Goal: Navigation & Orientation: Find specific page/section

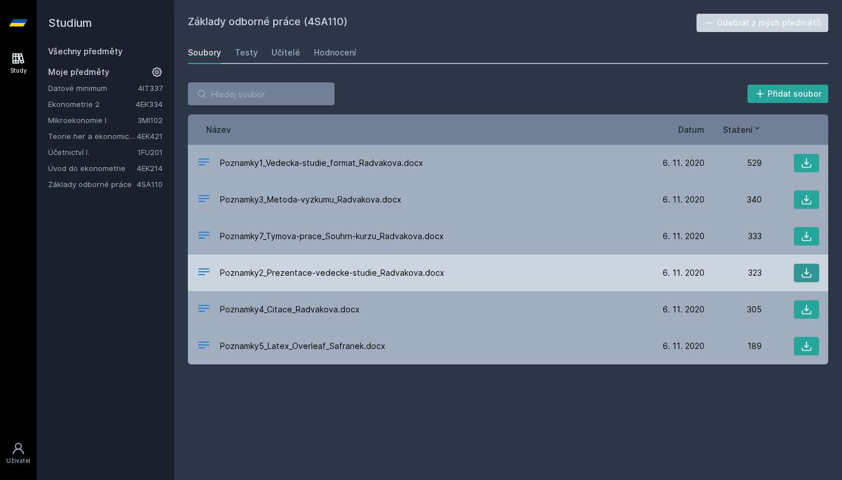
click at [799, 278] on button at bounding box center [806, 273] width 25 height 18
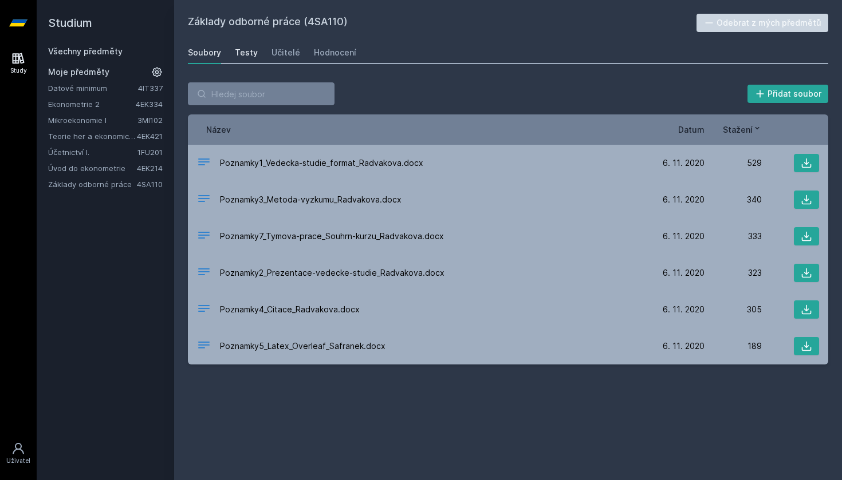
click at [243, 57] on div "Testy" at bounding box center [246, 52] width 23 height 11
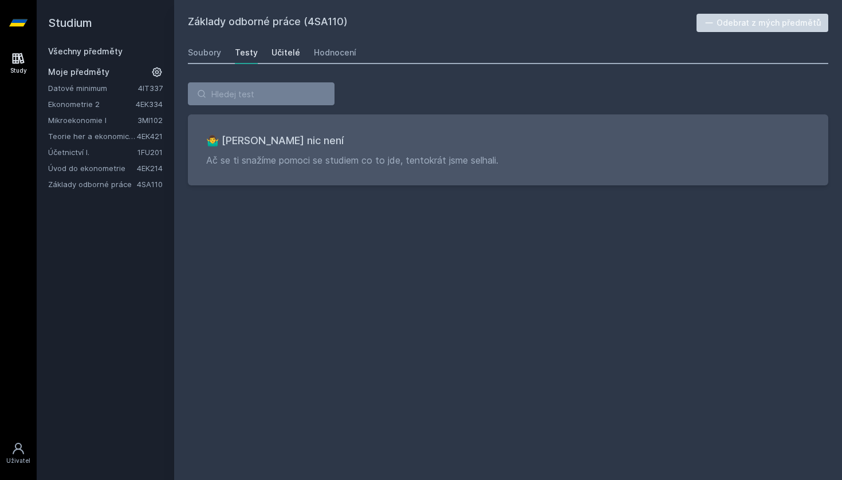
click at [285, 50] on div "Učitelé" at bounding box center [285, 52] width 29 height 11
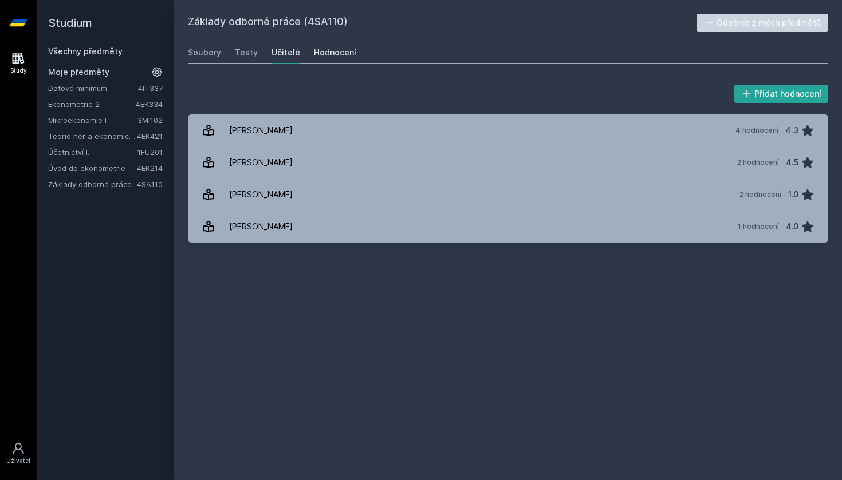
click at [329, 53] on div "Hodnocení" at bounding box center [335, 52] width 42 height 11
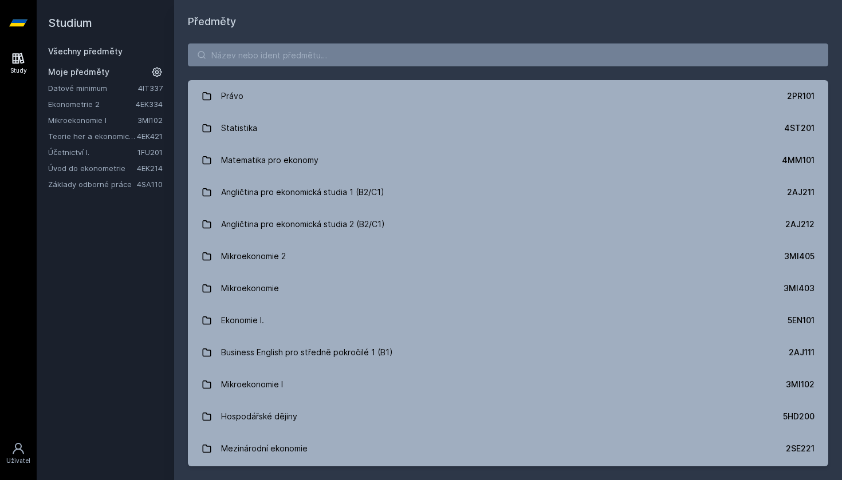
click at [93, 186] on link "Základy odborné práce" at bounding box center [92, 184] width 89 height 11
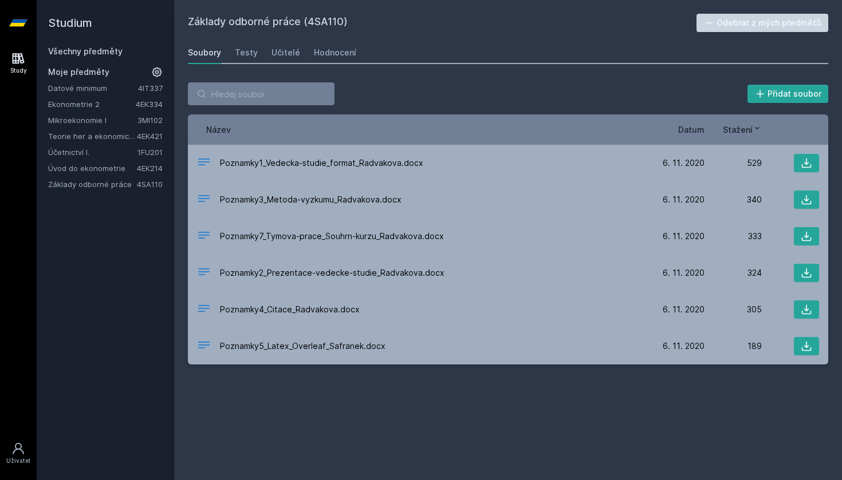
click at [92, 44] on h2 "Studium" at bounding box center [105, 23] width 115 height 46
click at [95, 50] on link "Všechny předměty" at bounding box center [85, 51] width 74 height 10
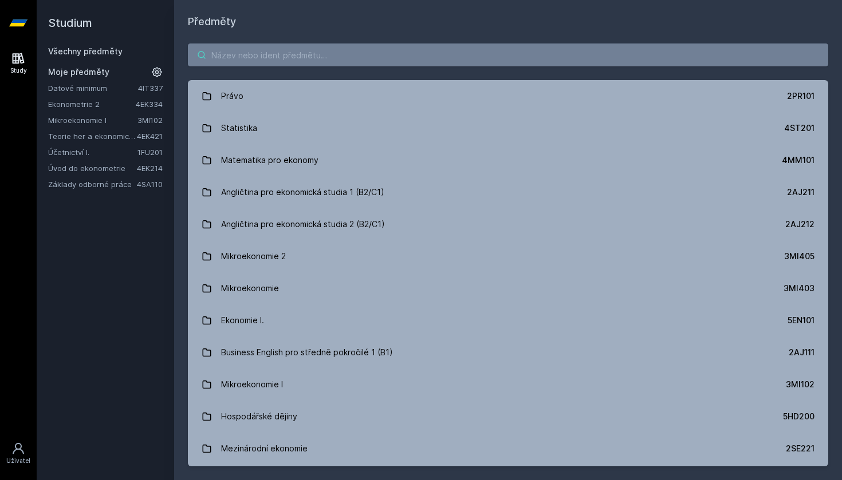
click at [274, 64] on input "search" at bounding box center [508, 55] width 640 height 23
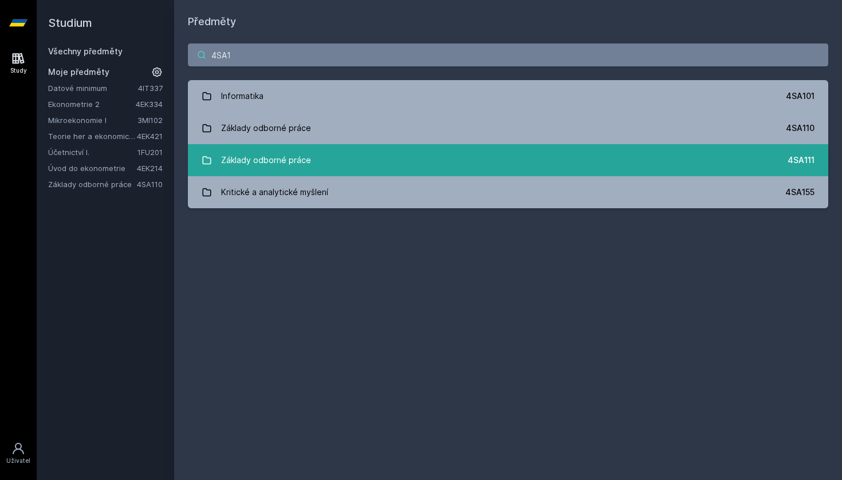
type input "4SA1"
click at [294, 148] on link "Základy odborné práce 4SA111" at bounding box center [508, 160] width 640 height 32
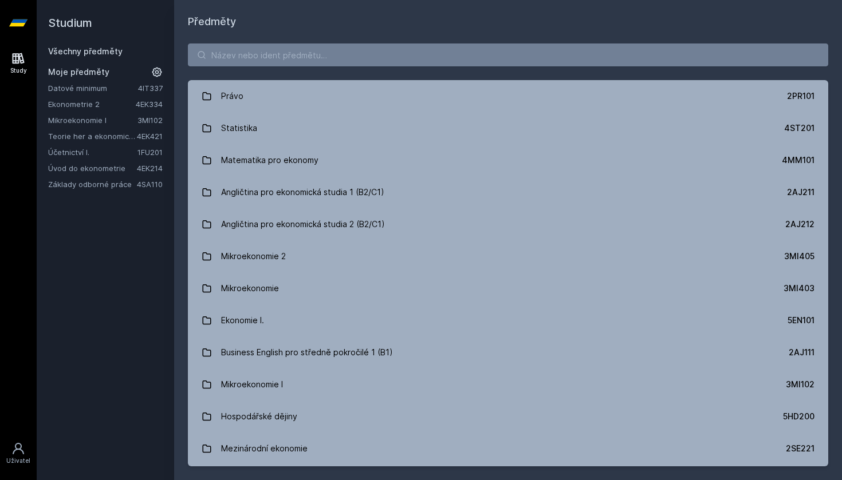
click at [56, 183] on link "Základy odborné práce" at bounding box center [92, 184] width 89 height 11
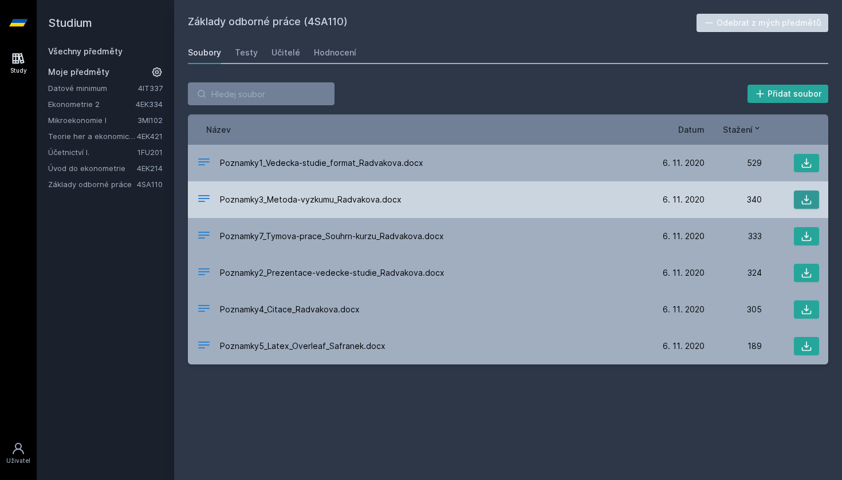
click at [800, 204] on button at bounding box center [806, 200] width 25 height 18
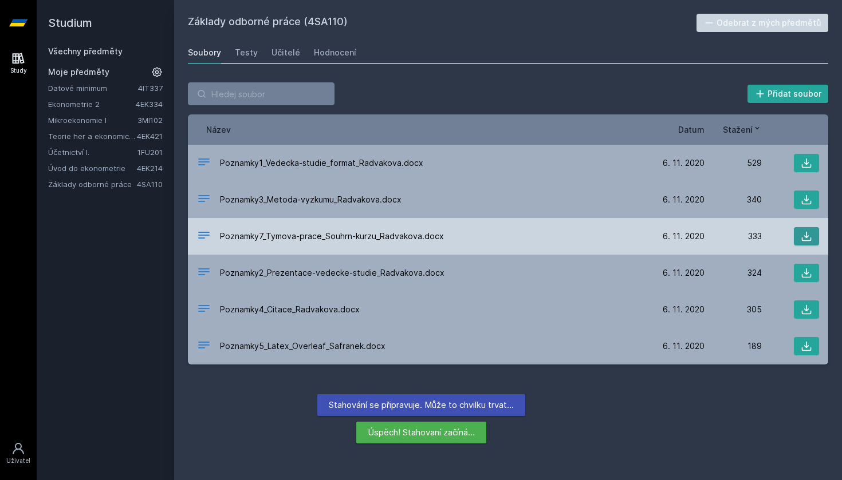
click at [803, 238] on icon at bounding box center [806, 236] width 11 height 11
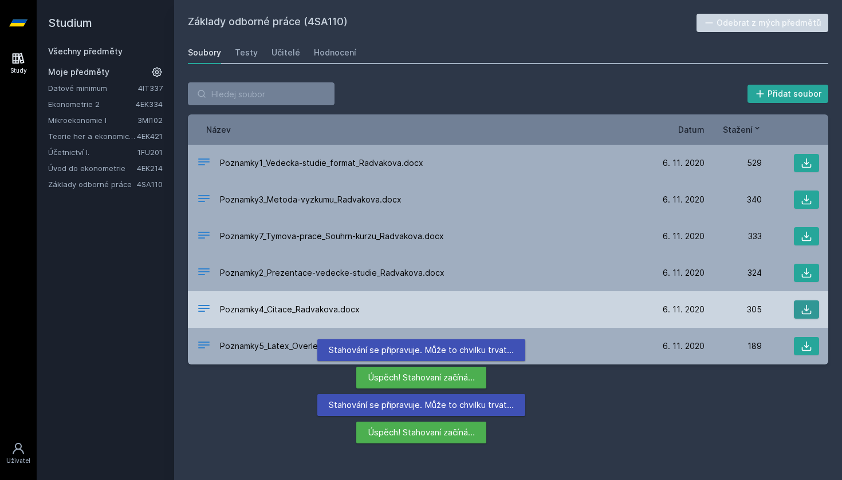
click at [806, 308] on icon at bounding box center [807, 310] width 10 height 10
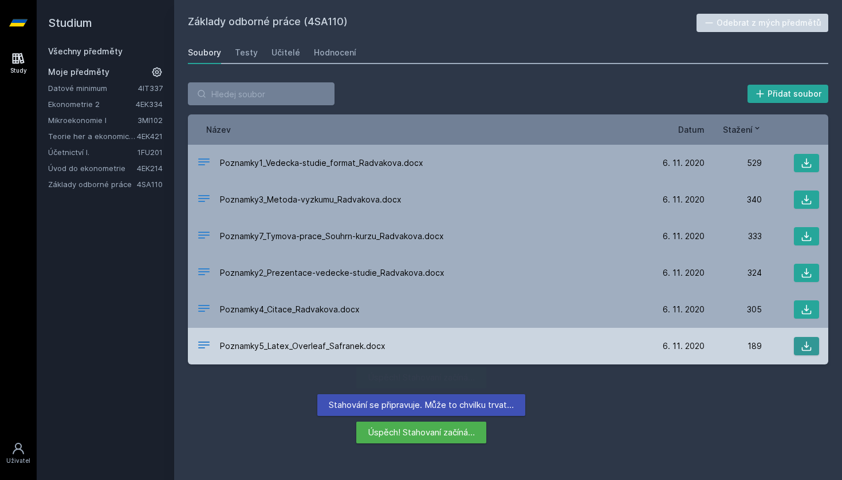
click at [807, 343] on icon at bounding box center [806, 346] width 11 height 11
